Goal: Transaction & Acquisition: Purchase product/service

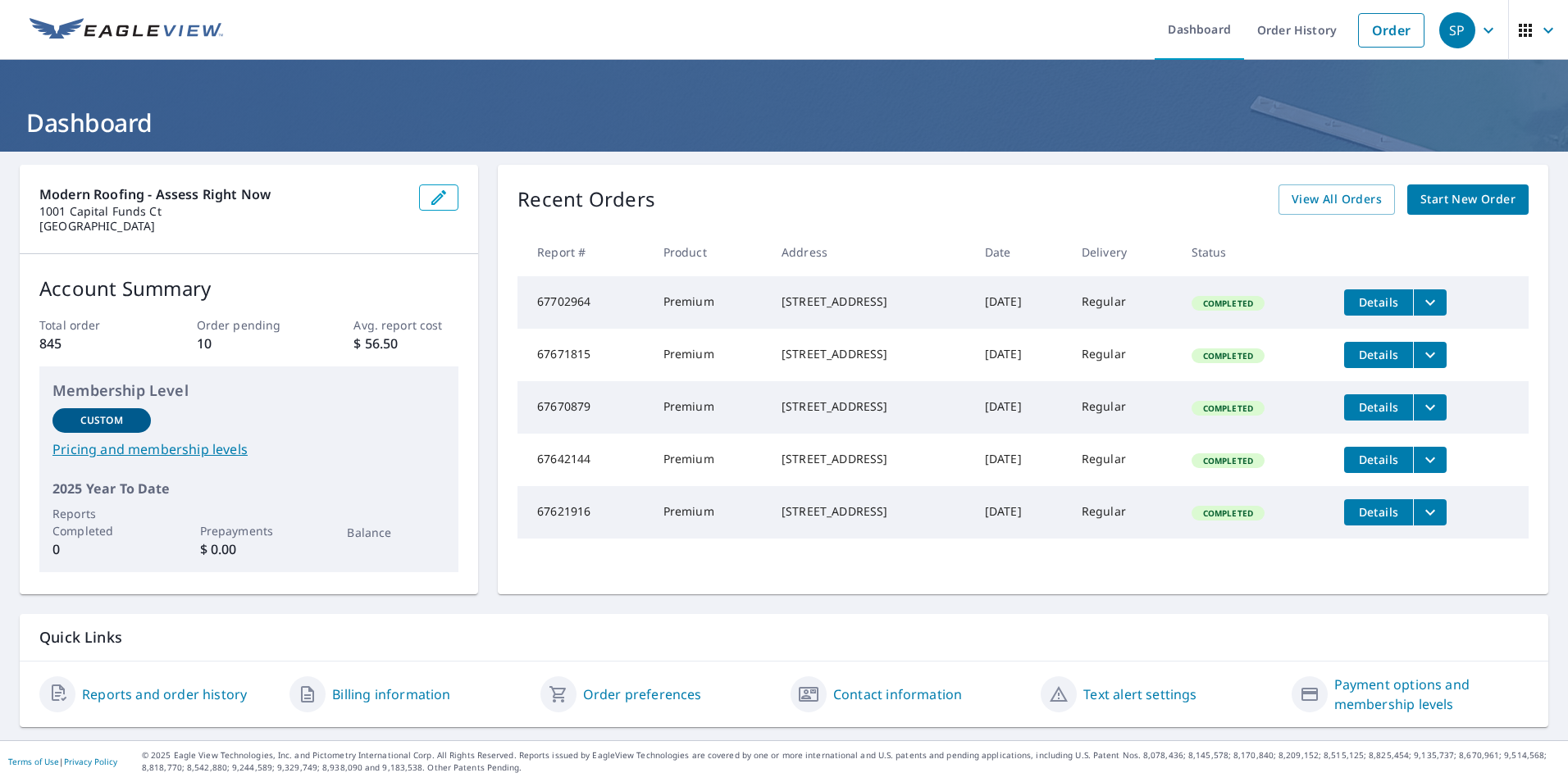
click at [1441, 202] on span "Start New Order" at bounding box center [1468, 199] width 95 height 20
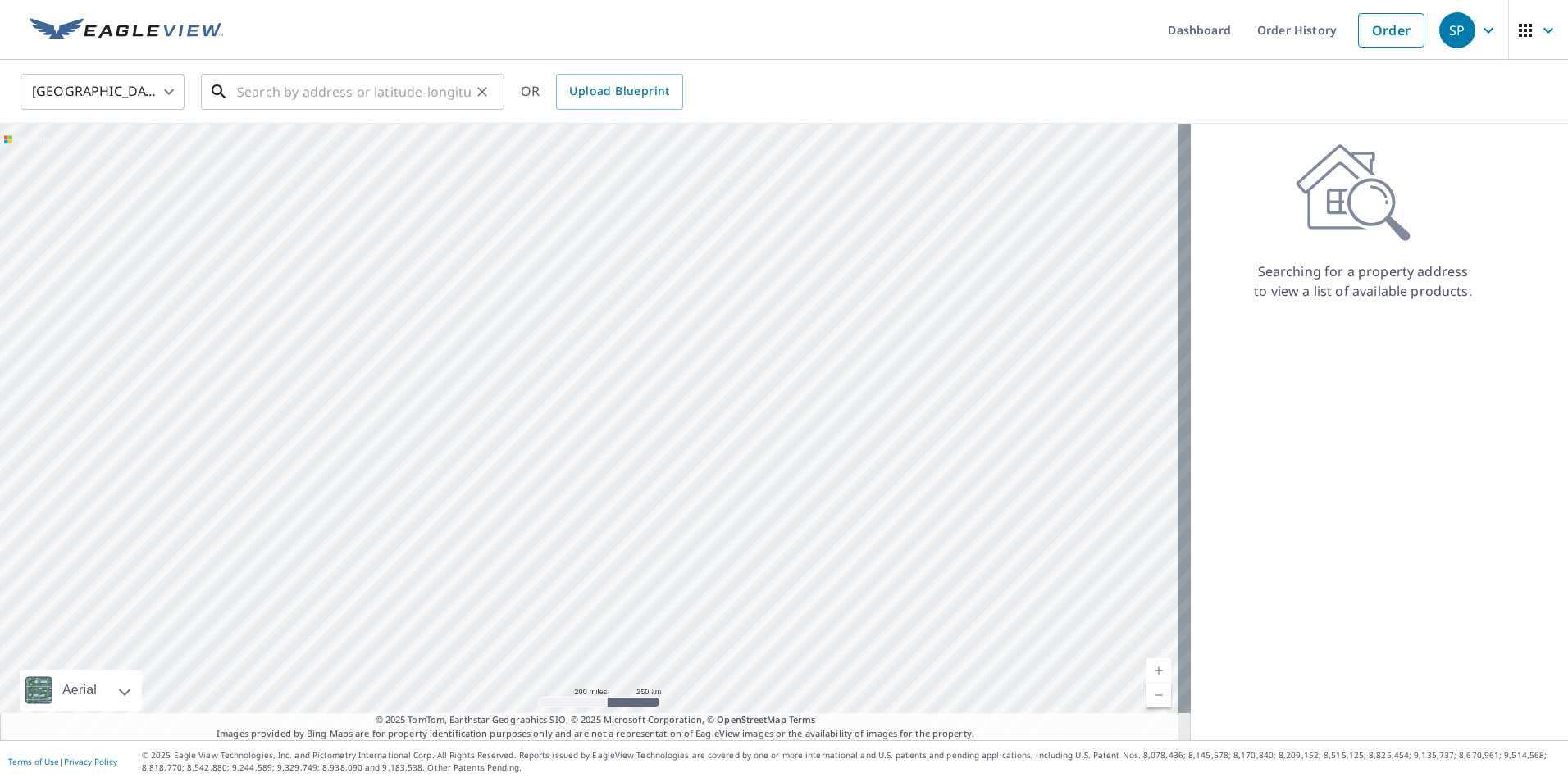
click at [240, 77] on input "text" at bounding box center [354, 92] width 234 height 46
paste input "[STREET_ADDRESS][PERSON_NAME][PERSON_NAME]"
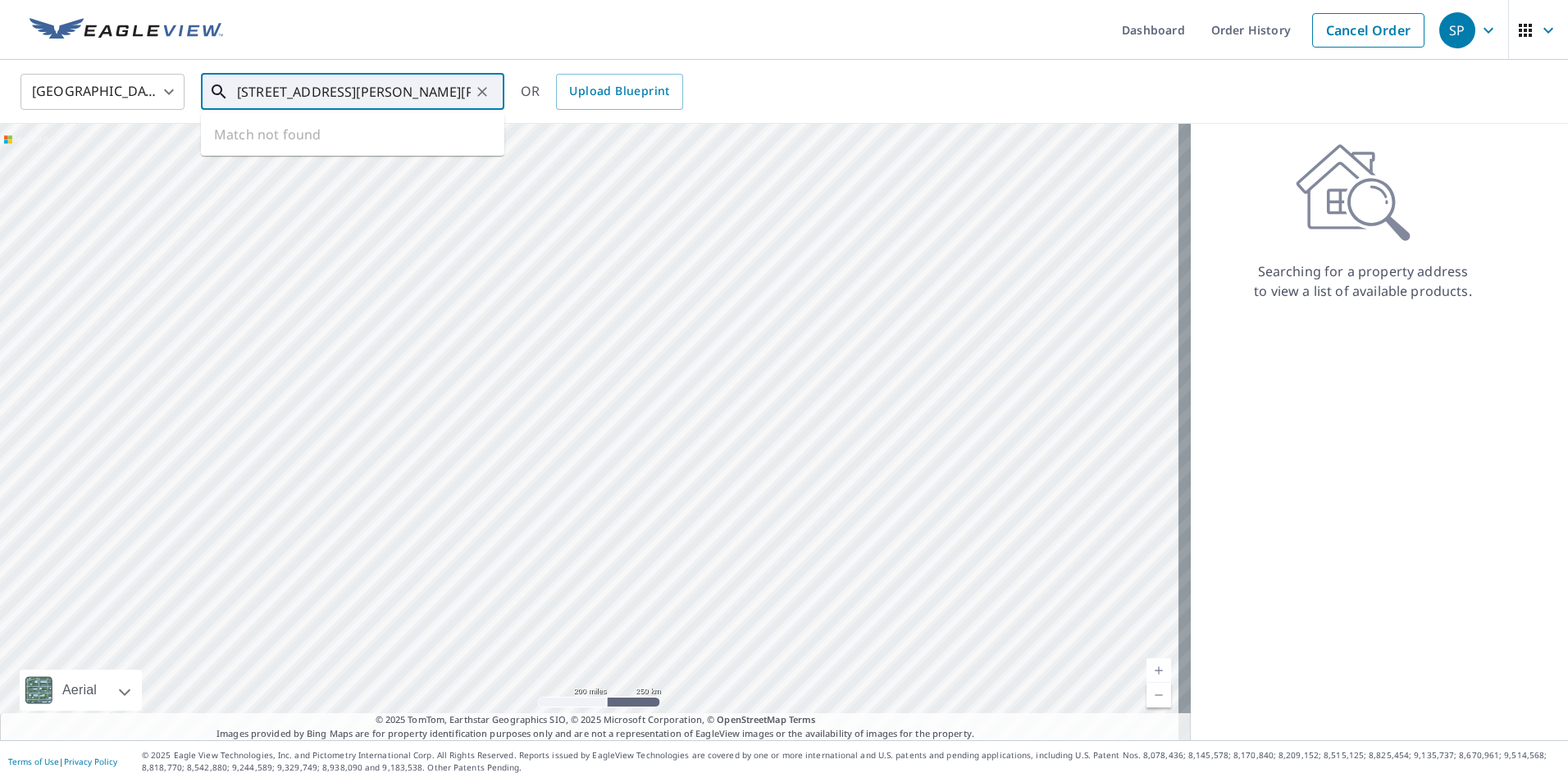
scroll to position [0, 87]
click at [416, 144] on span "[STREET_ADDRESS][PERSON_NAME]" at bounding box center [362, 138] width 258 height 19
type input "[STREET_ADDRESS][PERSON_NAME][PERSON_NAME]"
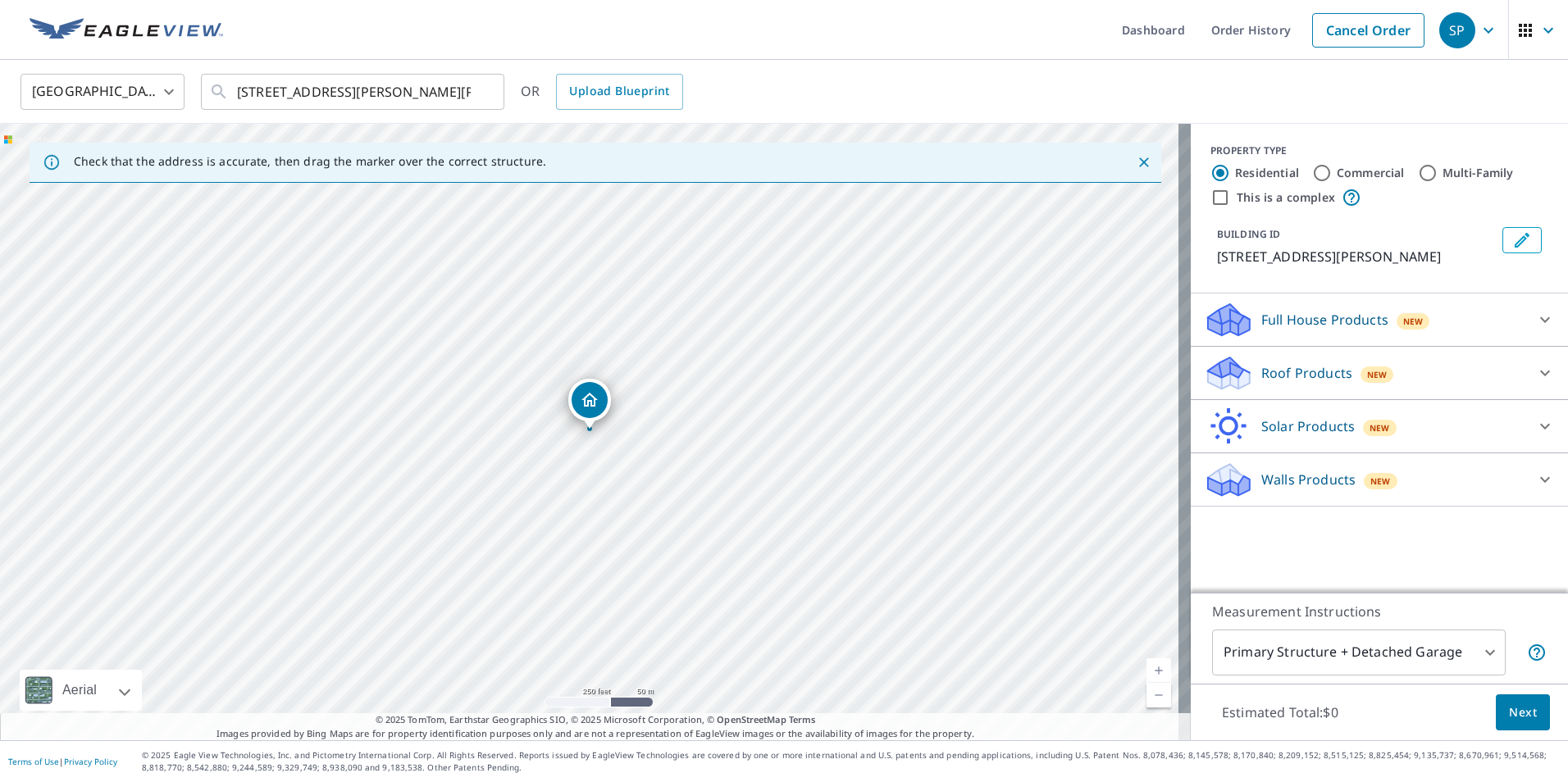
click at [1375, 383] on div "New" at bounding box center [1378, 374] width 34 height 16
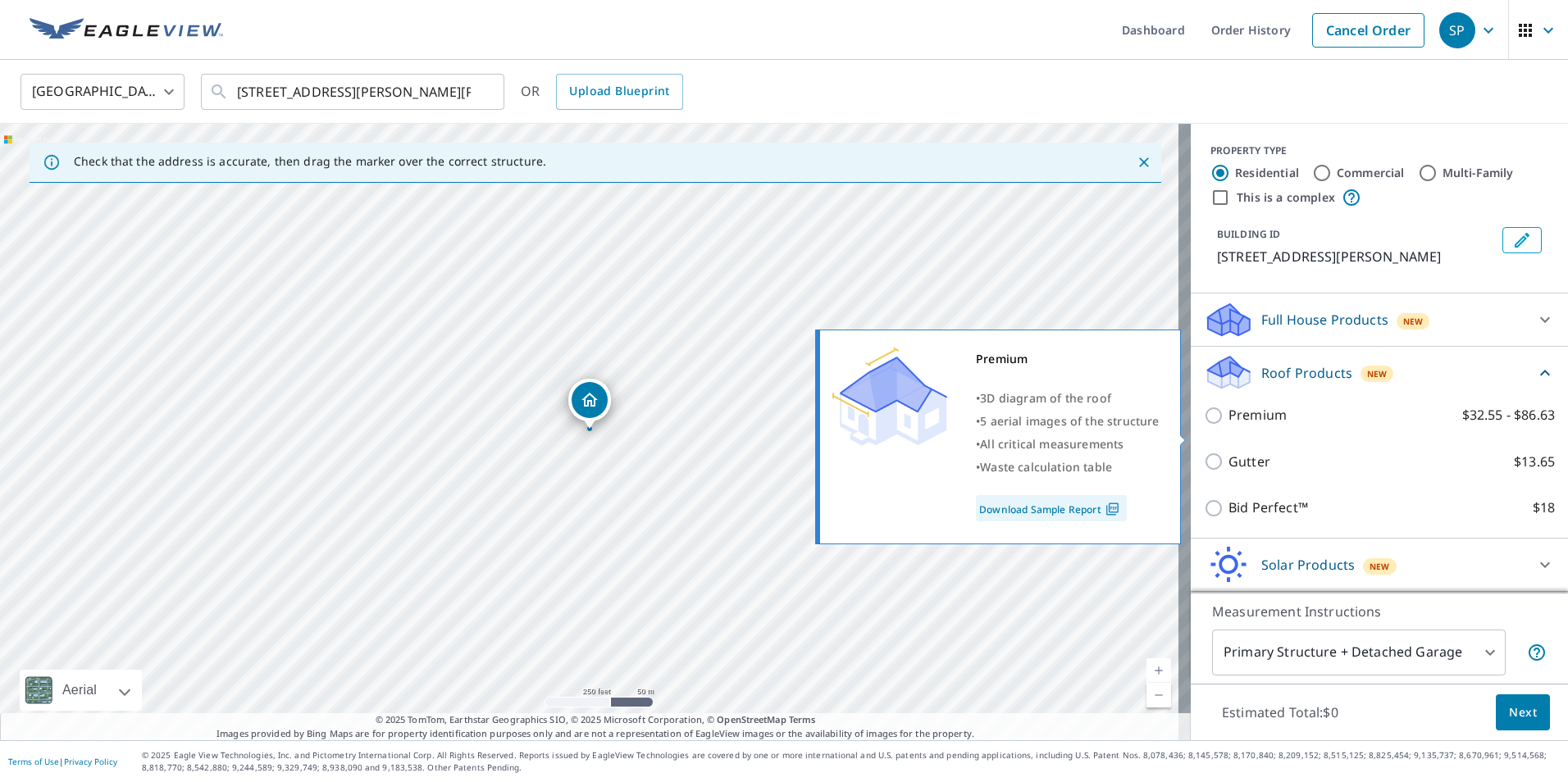
click at [1262, 426] on p "Premium" at bounding box center [1257, 415] width 58 height 20
click at [1228, 426] on input "Premium $32.55 - $86.63" at bounding box center [1216, 415] width 24 height 19
checkbox input "true"
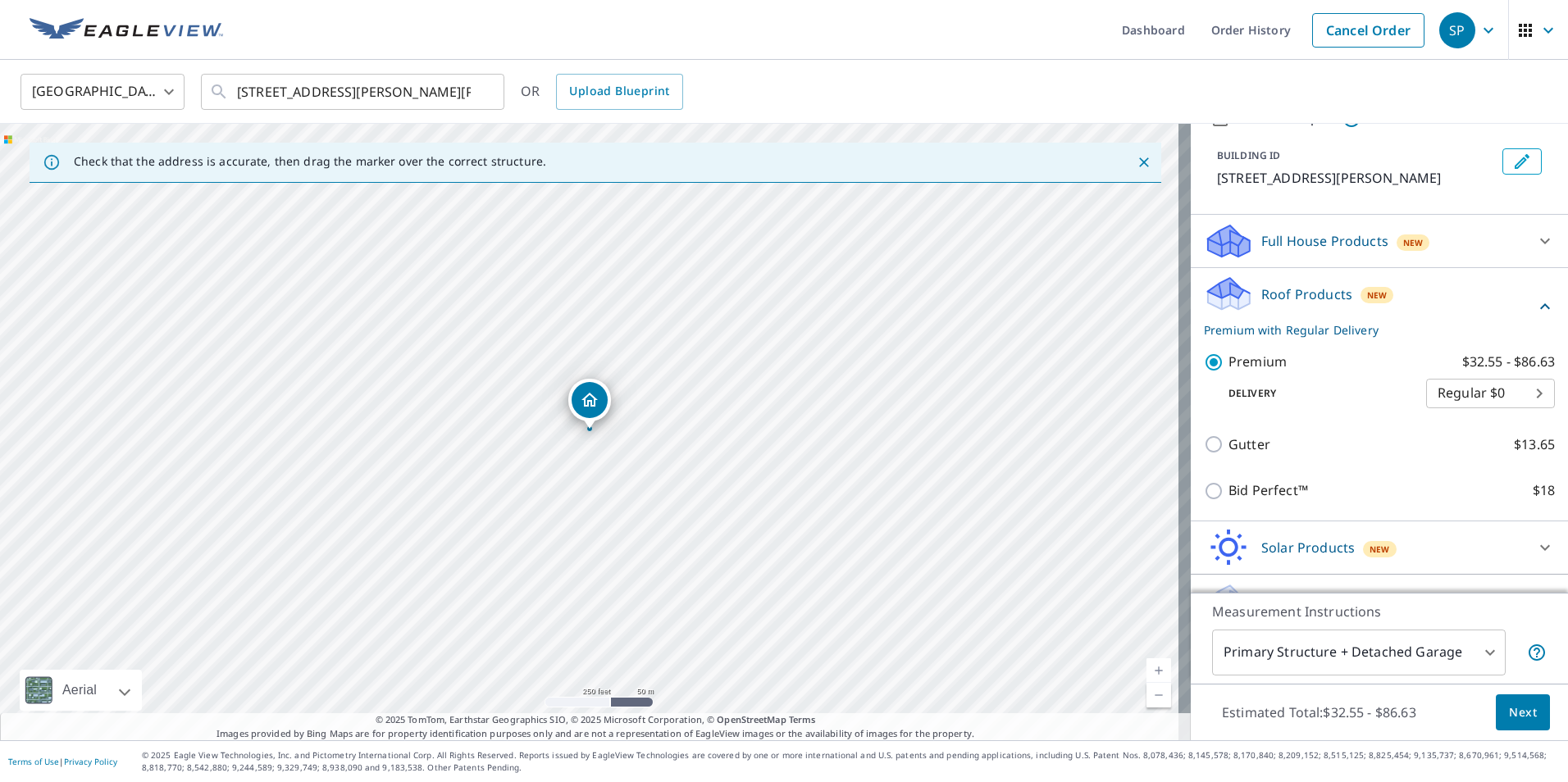
scroll to position [133, 0]
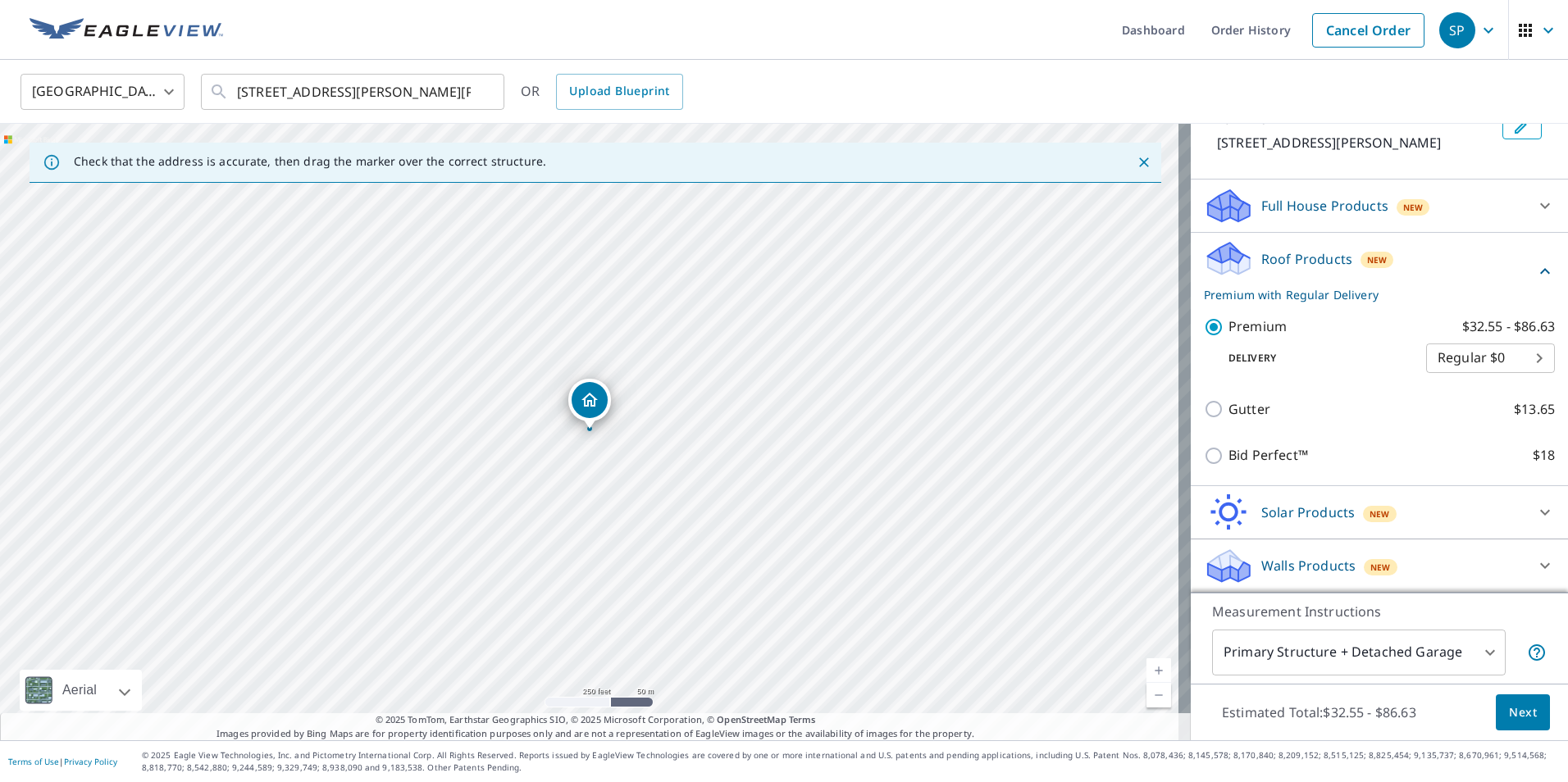
click at [1527, 759] on p "© 2025 Eagle View Technologies, Inc. and Pictometry International Corp. All Rig…" at bounding box center [851, 761] width 1418 height 24
click at [1522, 722] on button "Next" at bounding box center [1523, 713] width 54 height 37
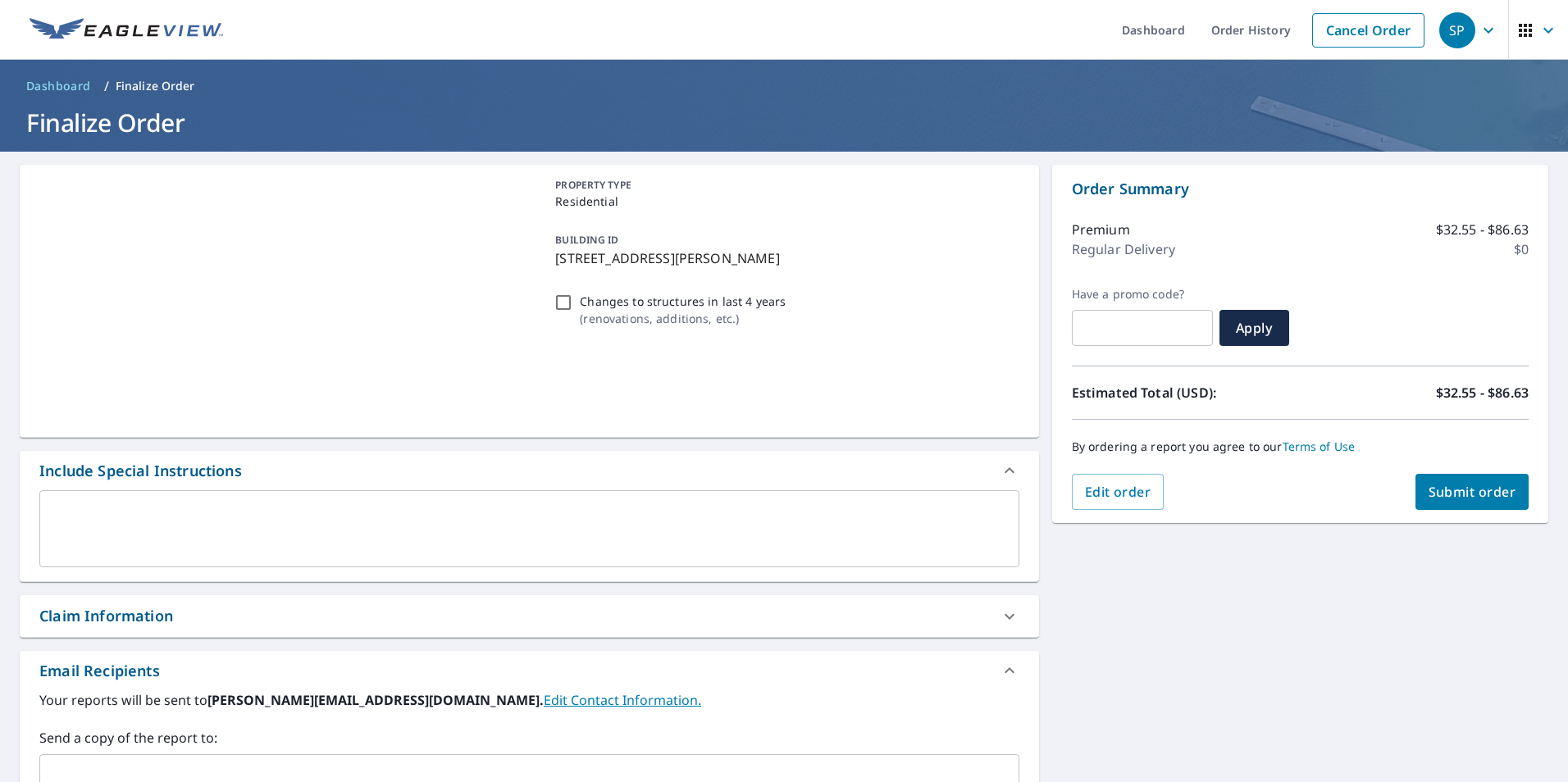
click at [1456, 501] on button "Submit order" at bounding box center [1473, 491] width 114 height 36
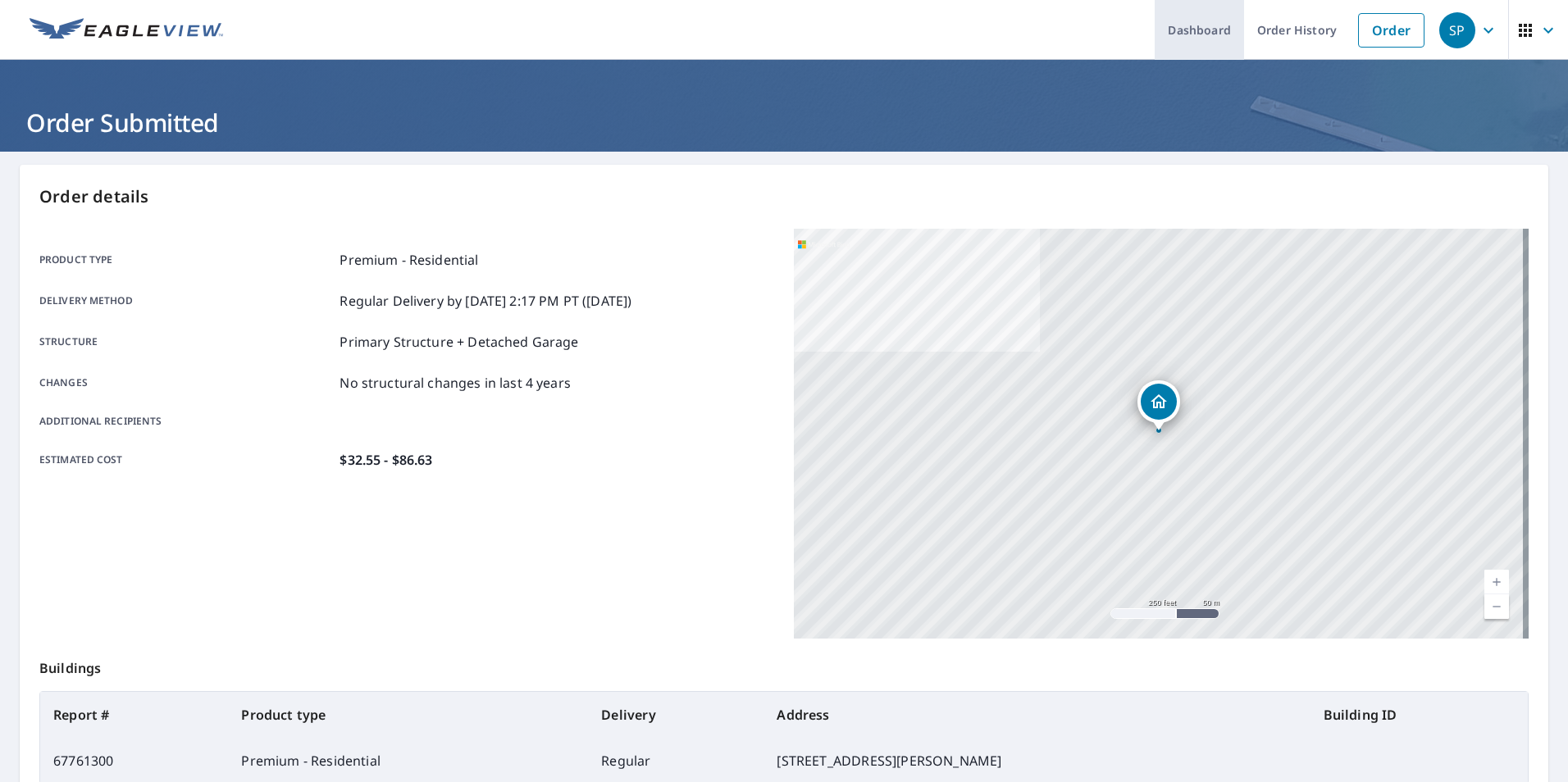
click at [1216, 30] on link "Dashboard" at bounding box center [1200, 30] width 90 height 60
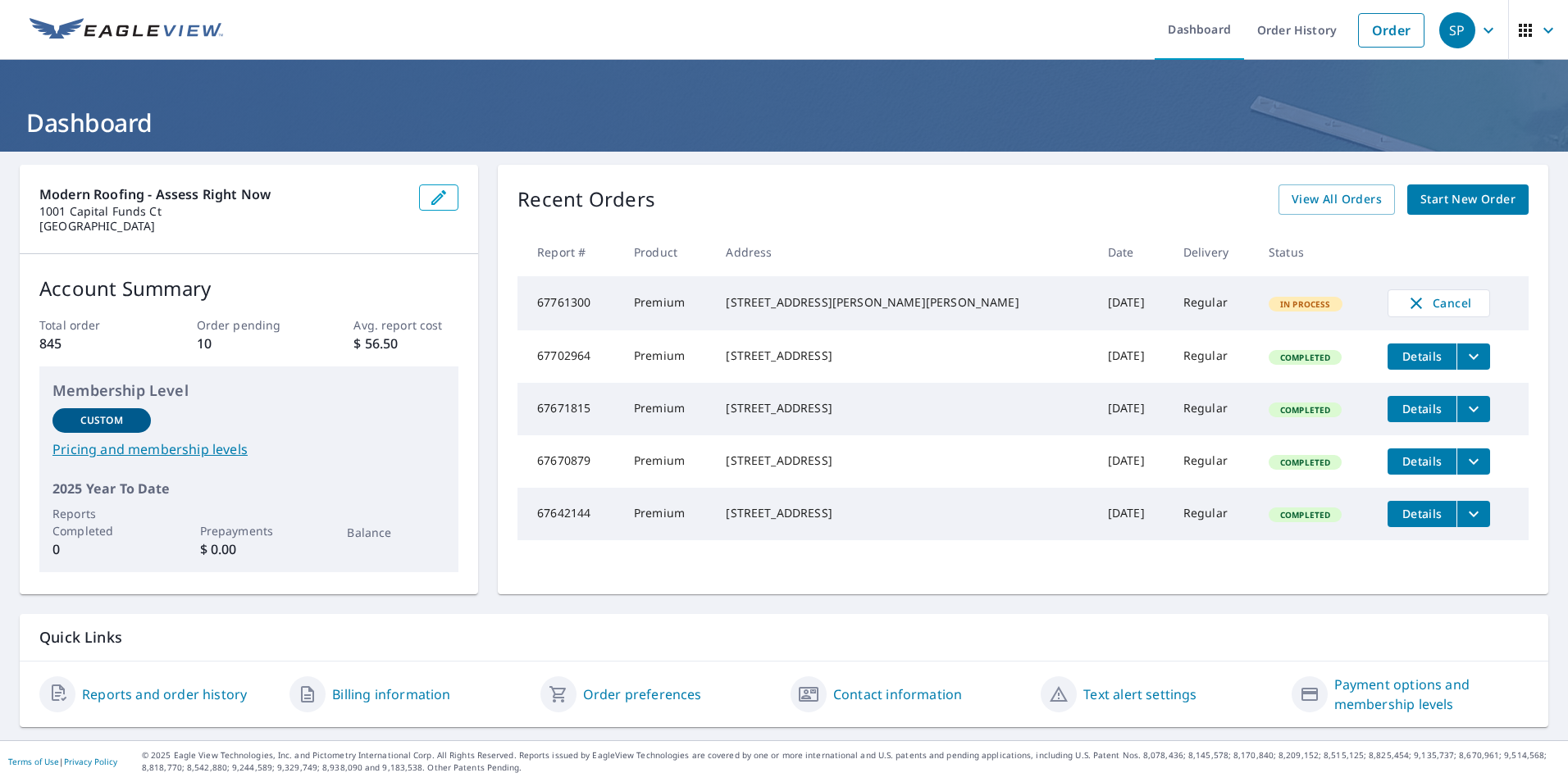
click at [1464, 358] on icon "filesDropdownBtn-67702964" at bounding box center [1473, 356] width 19 height 19
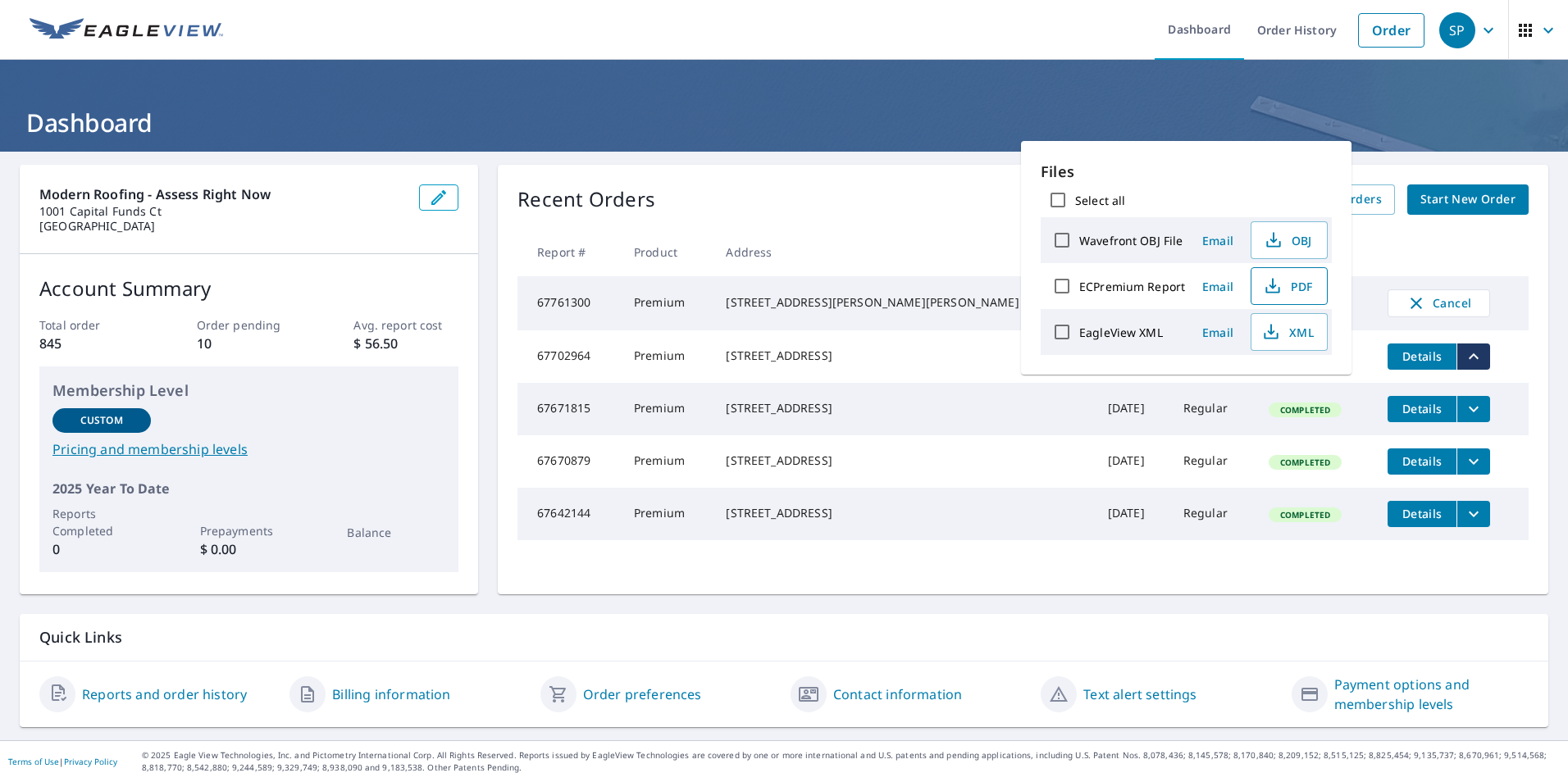
click at [1290, 291] on span "PDF" at bounding box center [1288, 285] width 52 height 19
click at [1199, 28] on link "Dashboard" at bounding box center [1200, 30] width 90 height 60
